Goal: Find specific page/section: Find specific page/section

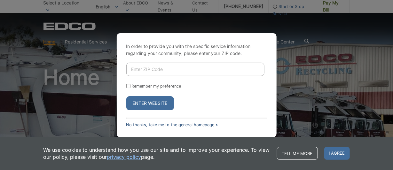
click at [152, 125] on link "No thanks, take me to the general homepage >" at bounding box center [172, 124] width 92 height 5
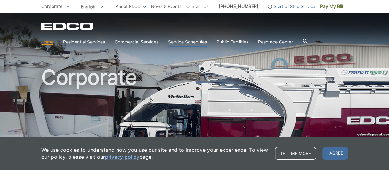
click at [201, 41] on link "Service Schedules" at bounding box center [187, 41] width 39 height 7
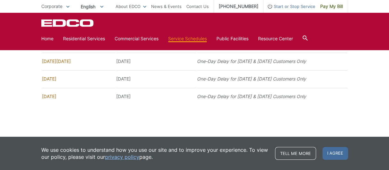
scroll to position [687, 0]
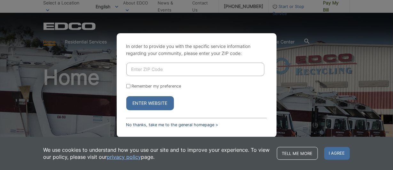
click at [147, 122] on link "No thanks, take me to the general homepage >" at bounding box center [172, 124] width 92 height 5
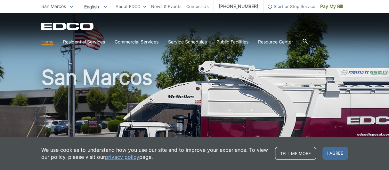
click at [242, 59] on div "San Marcos" at bounding box center [194, 109] width 306 height 192
click at [228, 117] on h1 "San Marcos" at bounding box center [194, 137] width 306 height 140
click at [261, 22] on div "EDCO Logo" at bounding box center [194, 26] width 306 height 8
